Goal: Information Seeking & Learning: Understand process/instructions

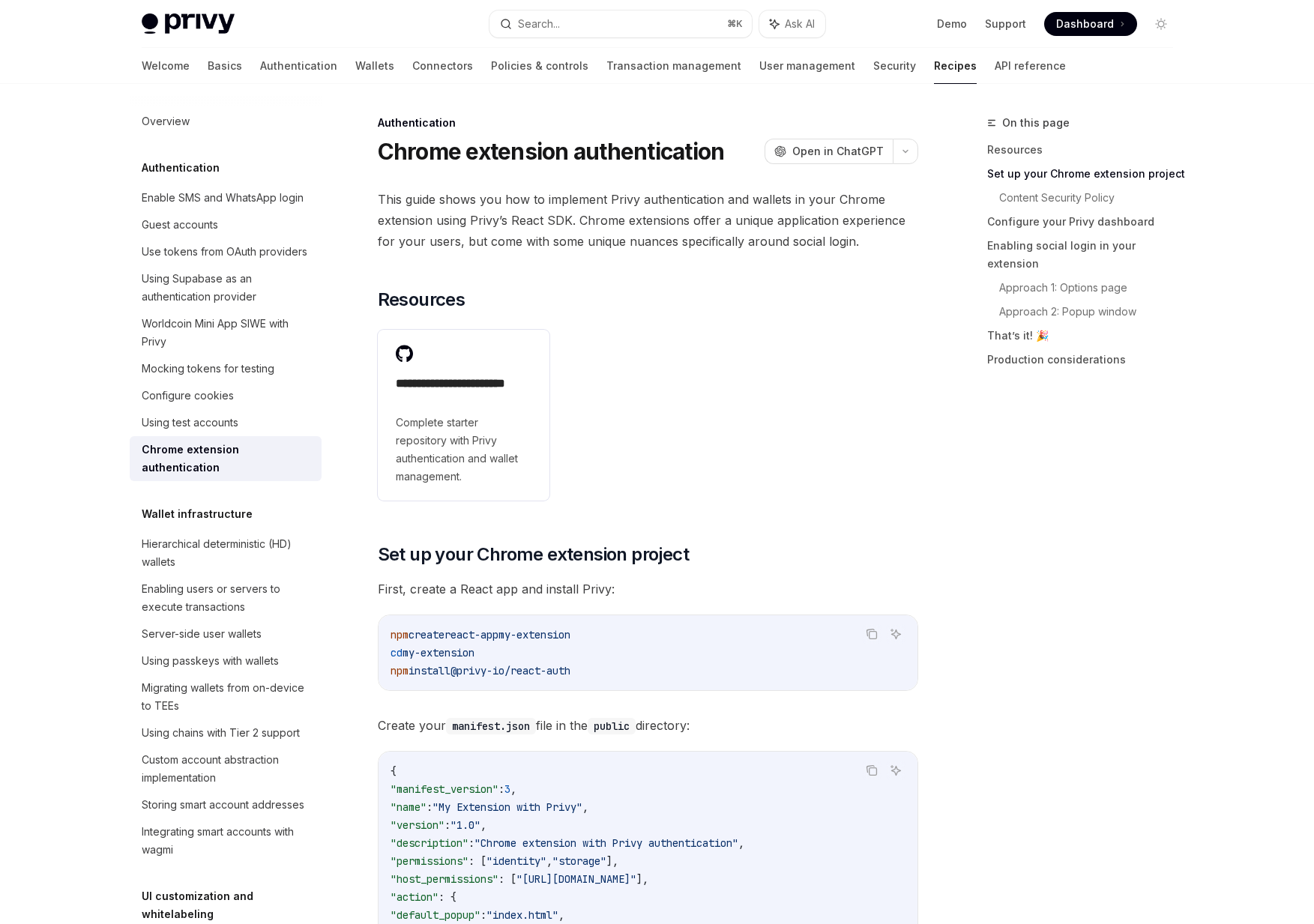
scroll to position [615, 0]
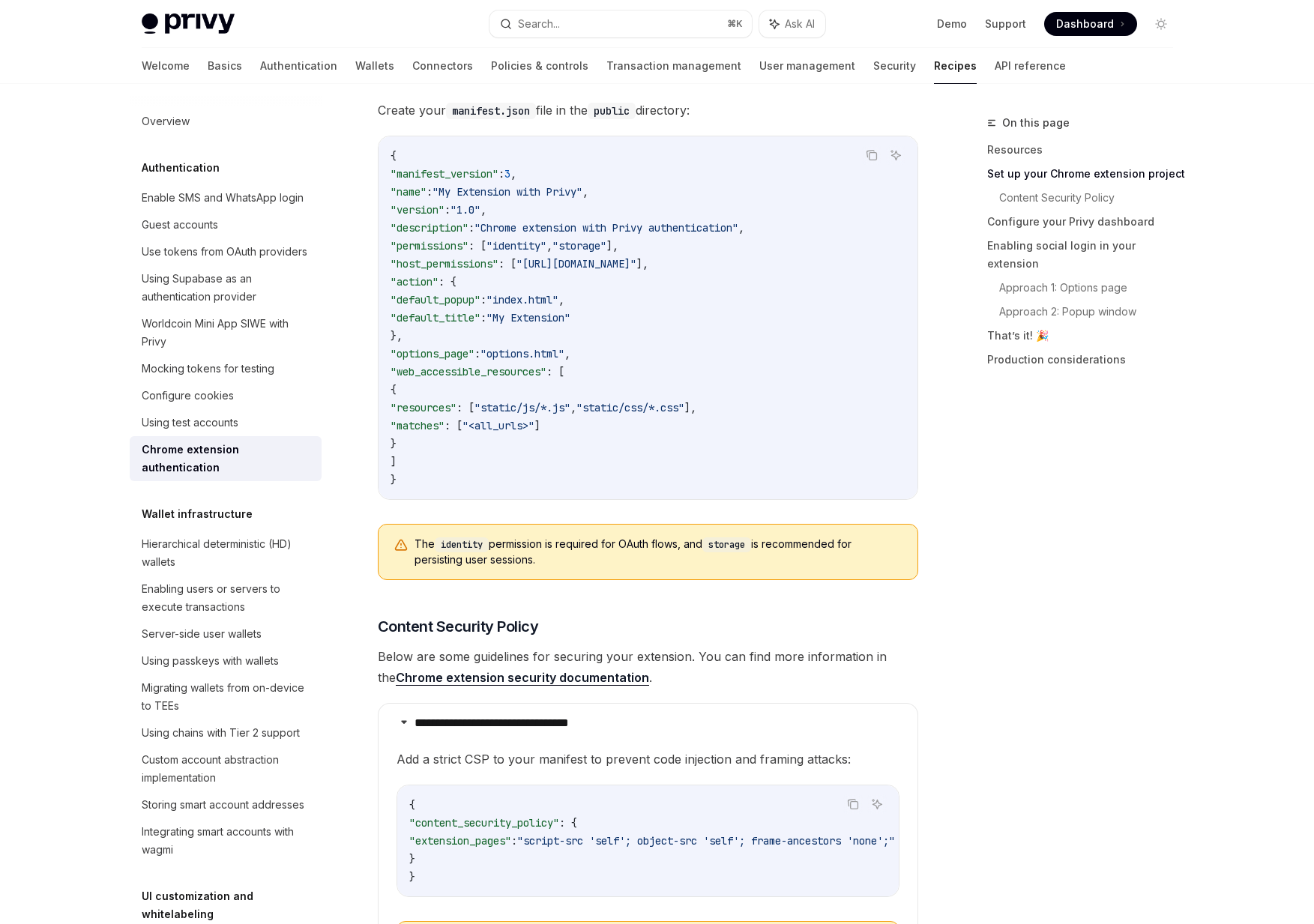
click at [514, 552] on span "The identity permission is required for OAuth flows, and storage is recommended…" at bounding box center [658, 552] width 488 height 31
drag, startPoint x: 541, startPoint y: 557, endPoint x: 501, endPoint y: 532, distance: 47.2
click at [501, 532] on div "The identity permission is required for OAuth flows, and storage is recommended…" at bounding box center [647, 552] width 540 height 56
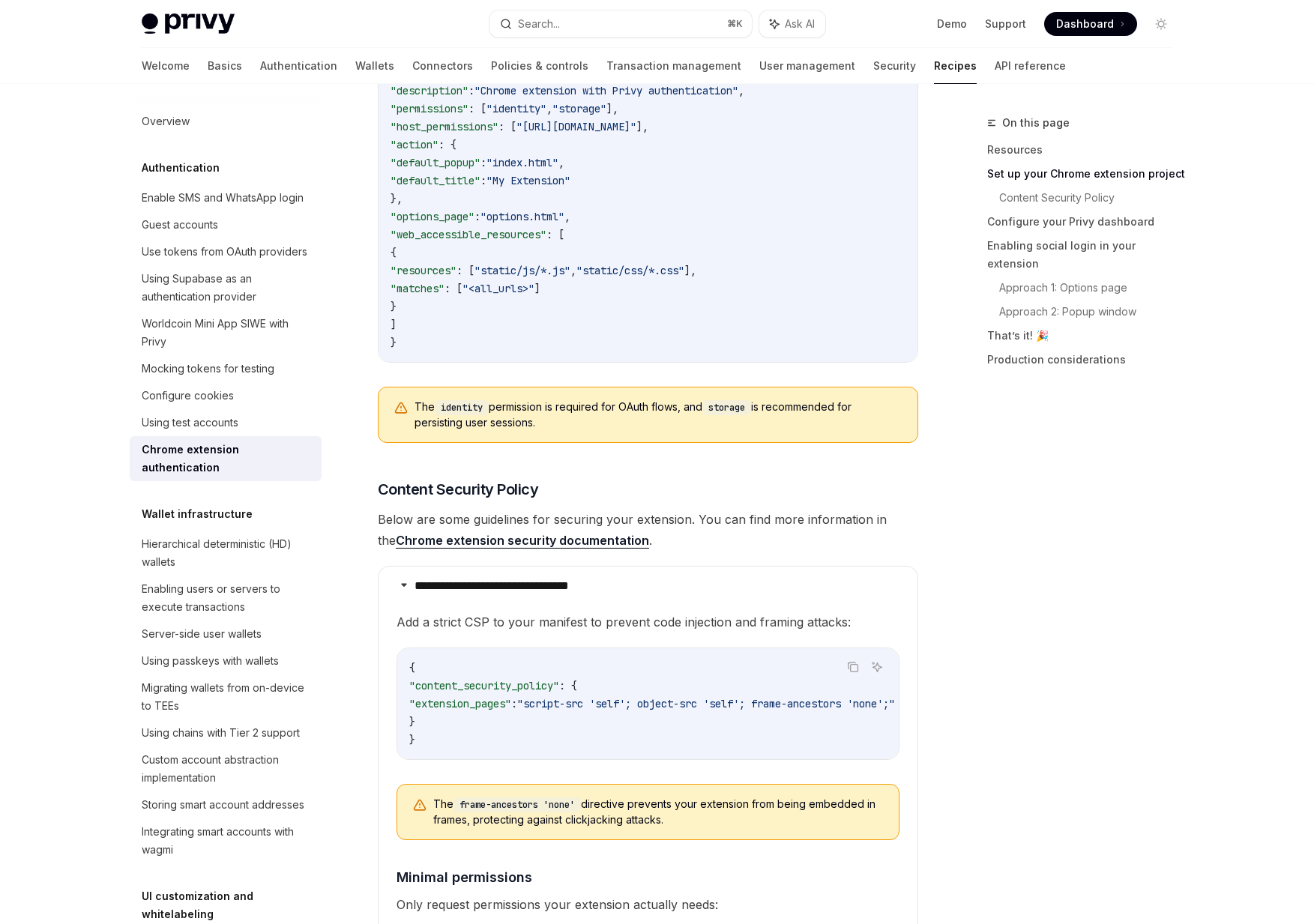
scroll to position [821, 0]
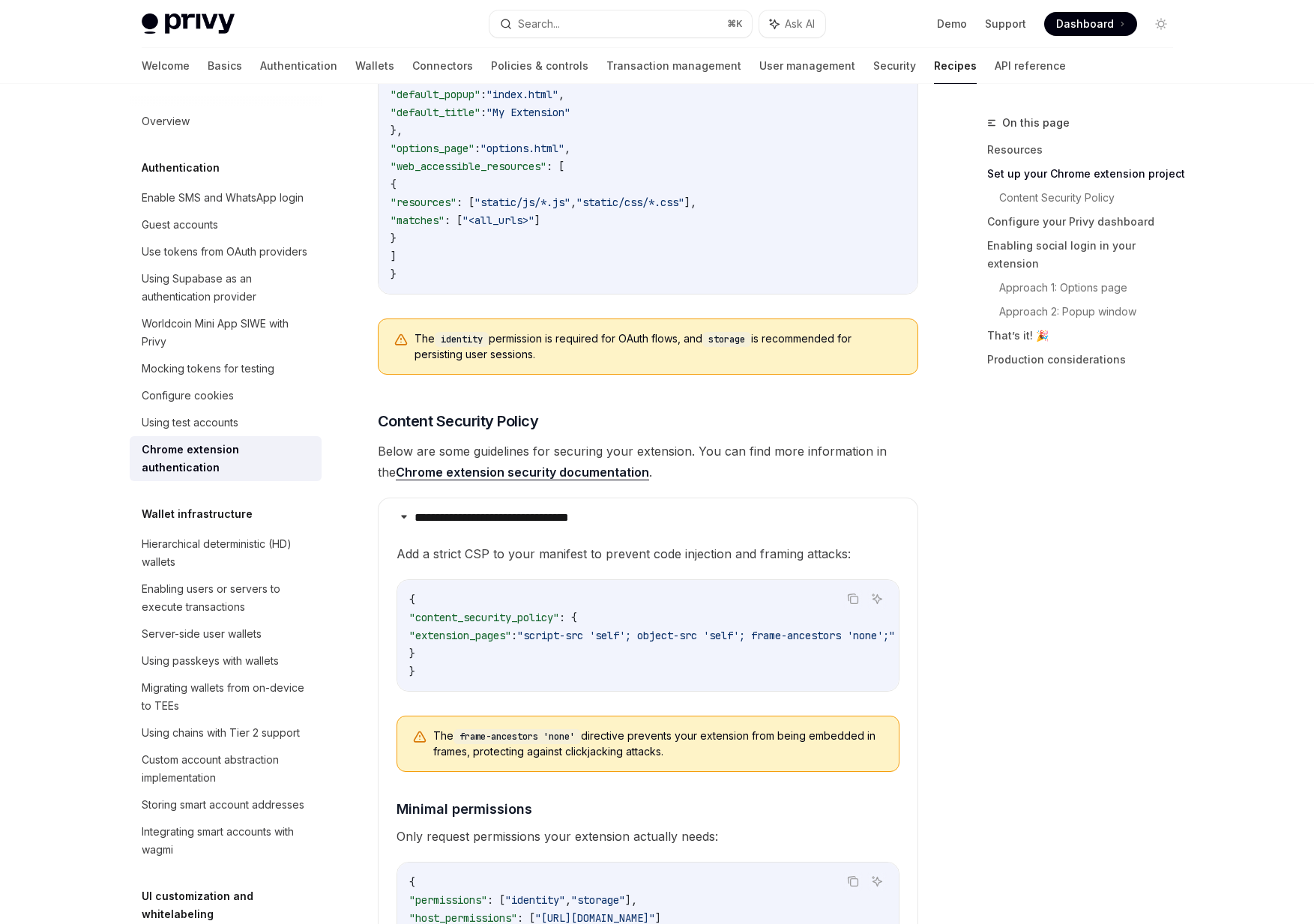
click at [466, 353] on span "The identity permission is required for OAuth flows, and storage is recommended…" at bounding box center [658, 347] width 488 height 31
click at [645, 344] on span "The identity permission is required for OAuth flows, and storage is recommended…" at bounding box center [658, 347] width 488 height 31
drag, startPoint x: 579, startPoint y: 379, endPoint x: 509, endPoint y: 348, distance: 76.6
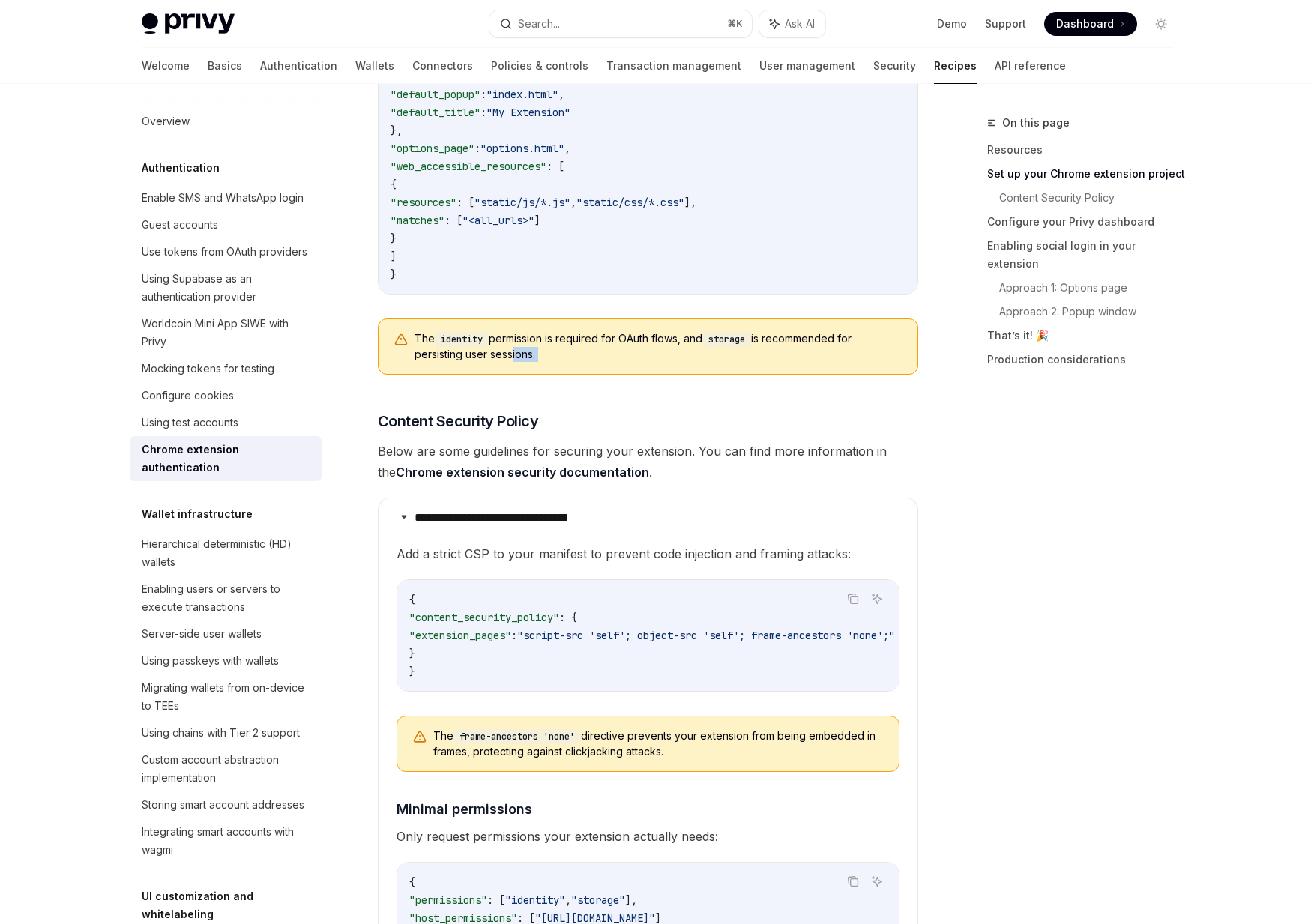
click at [509, 348] on span "The identity permission is required for OAuth flows, and storage is recommended…" at bounding box center [658, 347] width 488 height 31
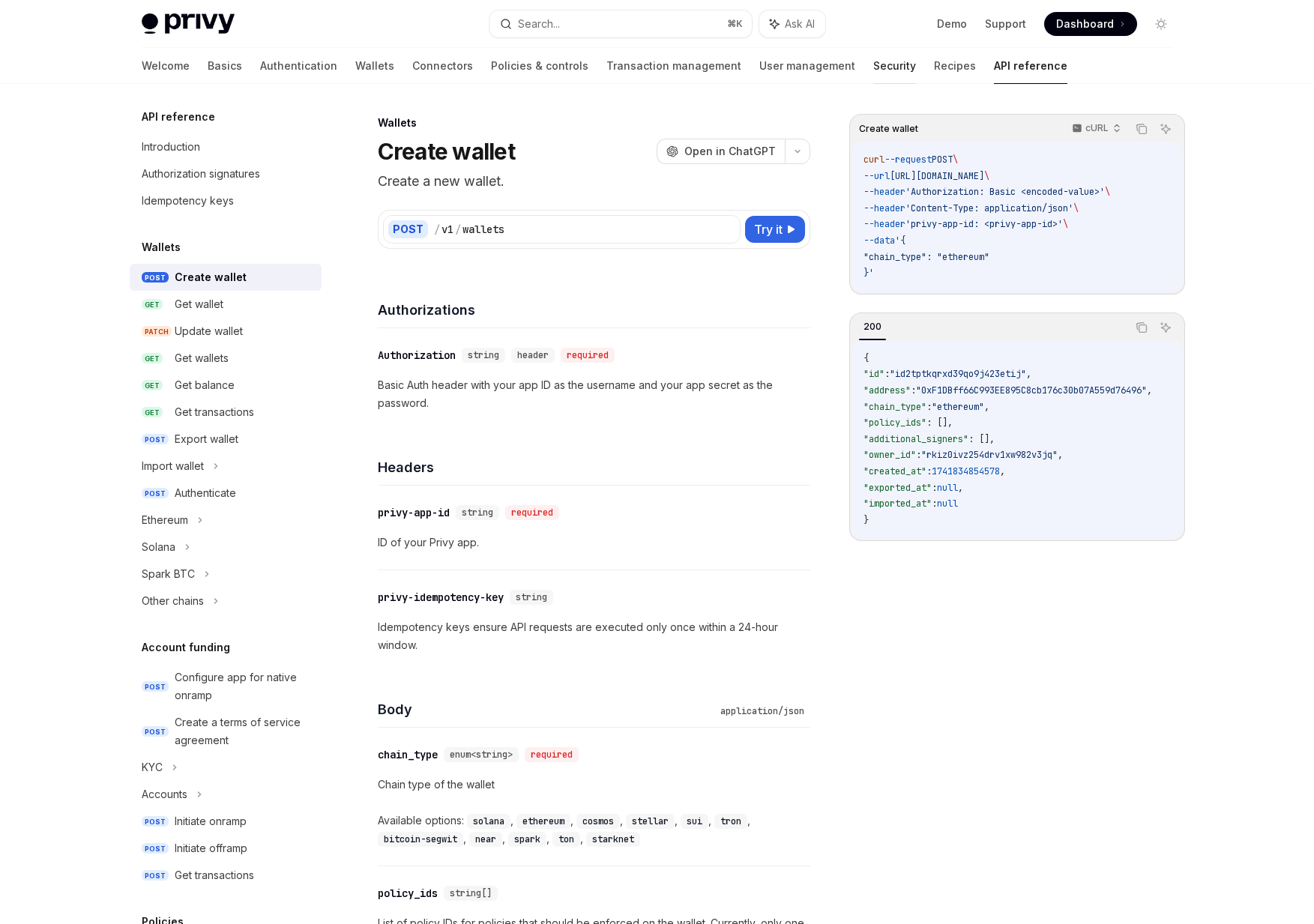
click at [873, 70] on link "Security" at bounding box center [895, 66] width 43 height 36
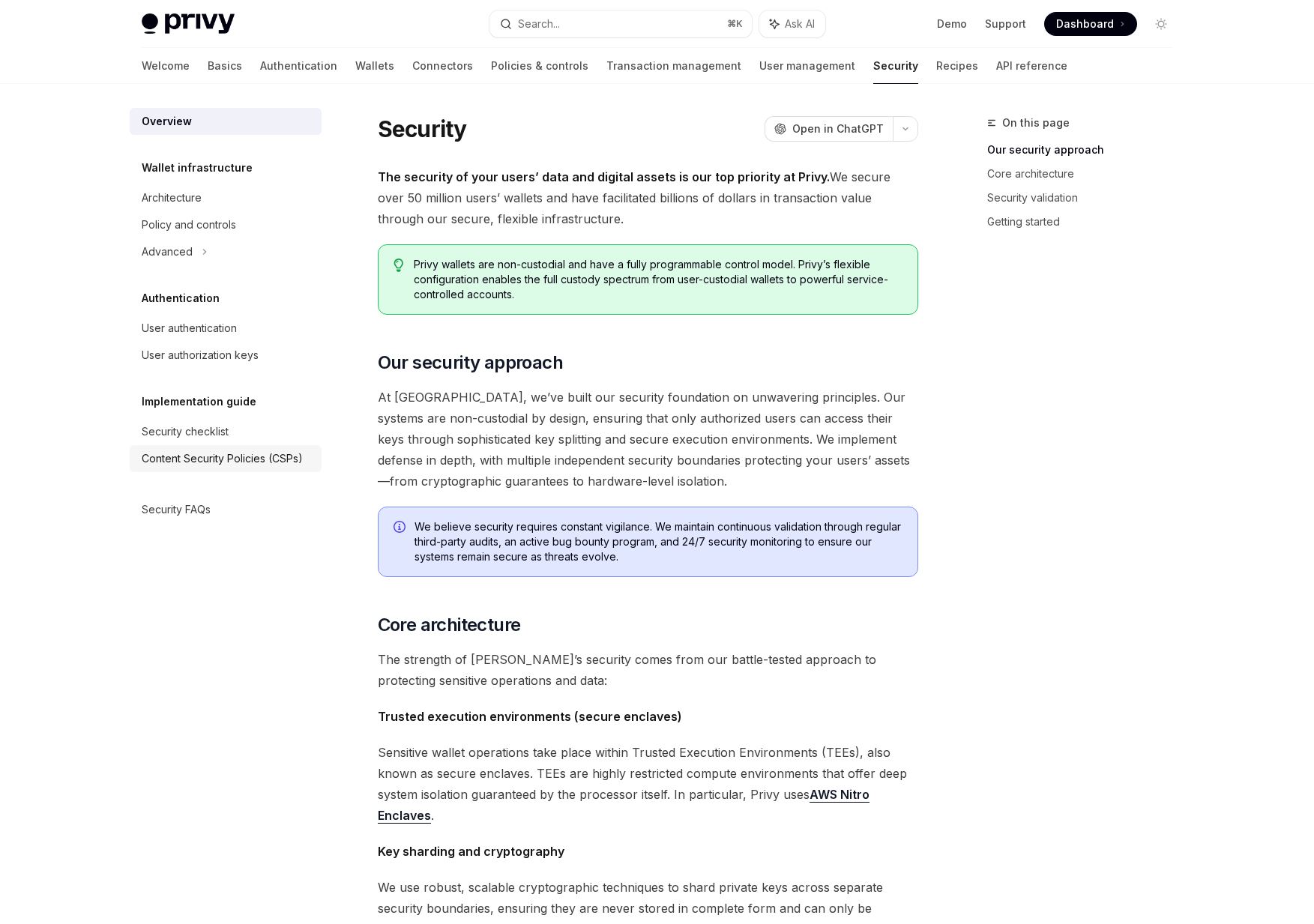
click at [184, 468] on link "Content Security Policies (CSPs)" at bounding box center [225, 458] width 192 height 27
type textarea "*"
